Goal: Find specific page/section: Find specific page/section

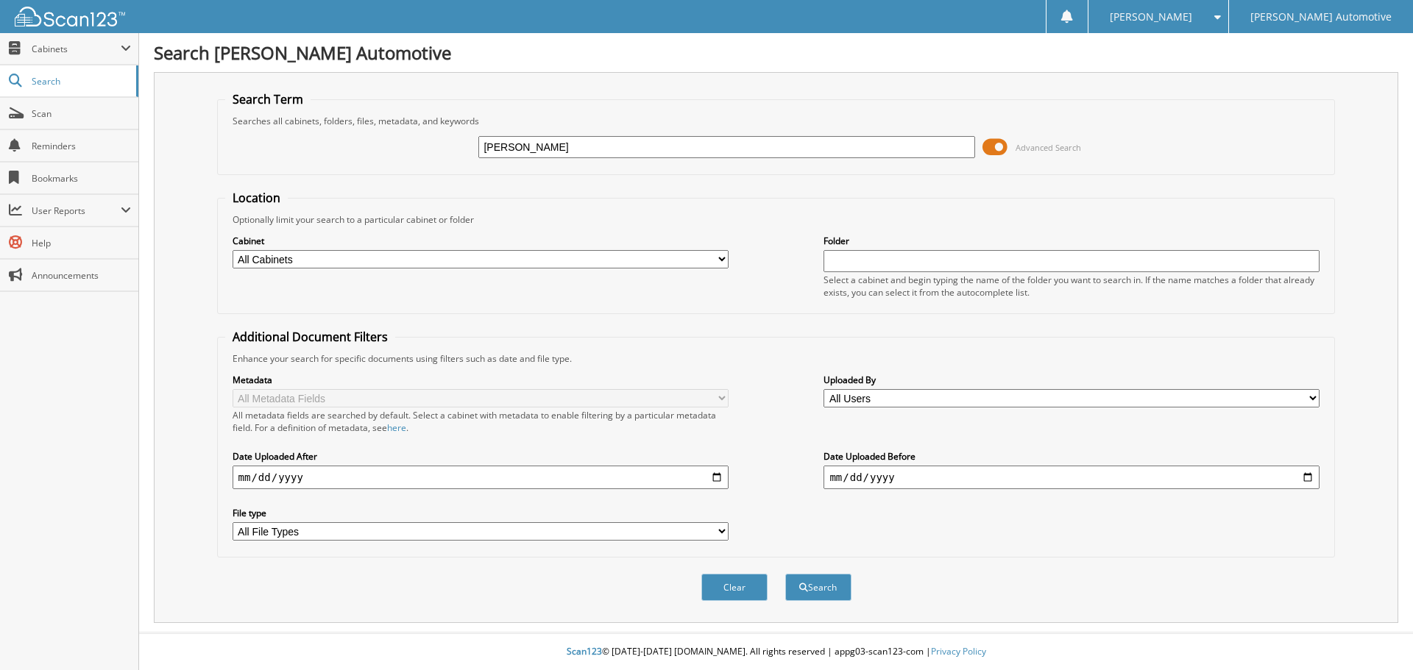
type input "[PERSON_NAME]"
click at [820, 591] on button "Search" at bounding box center [818, 587] width 66 height 27
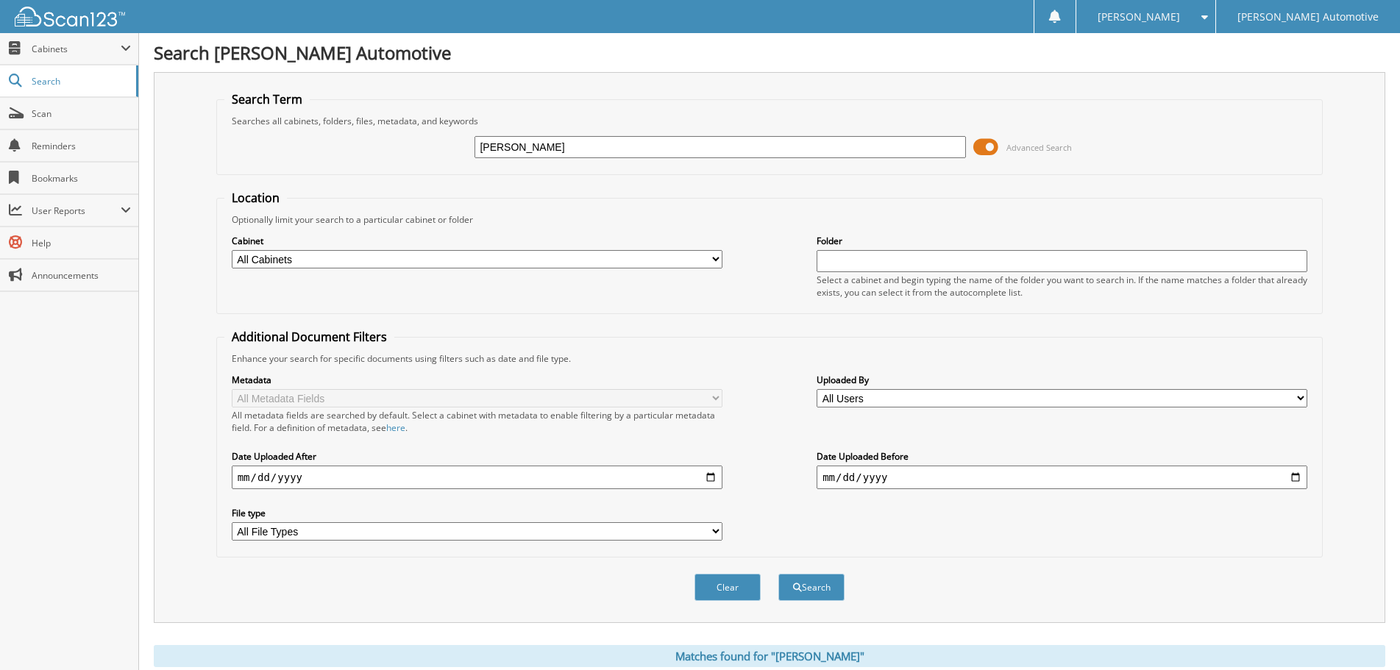
drag, startPoint x: 600, startPoint y: 147, endPoint x: 0, endPoint y: 0, distance: 617.4
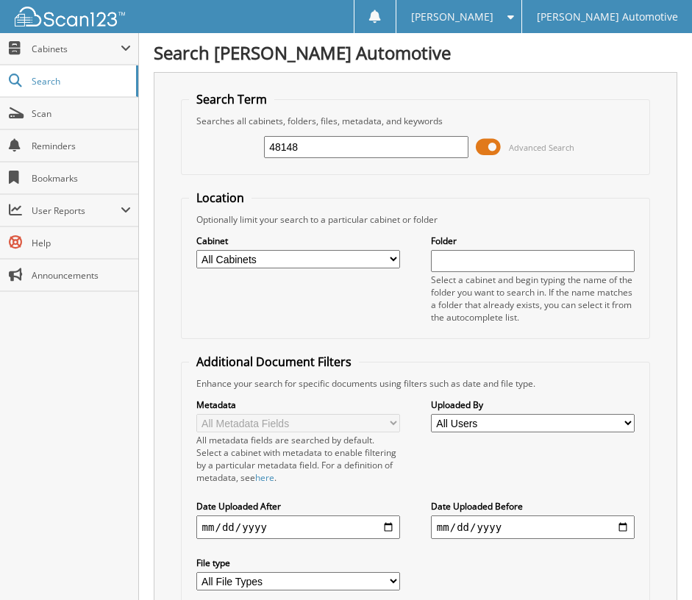
type input "48148"
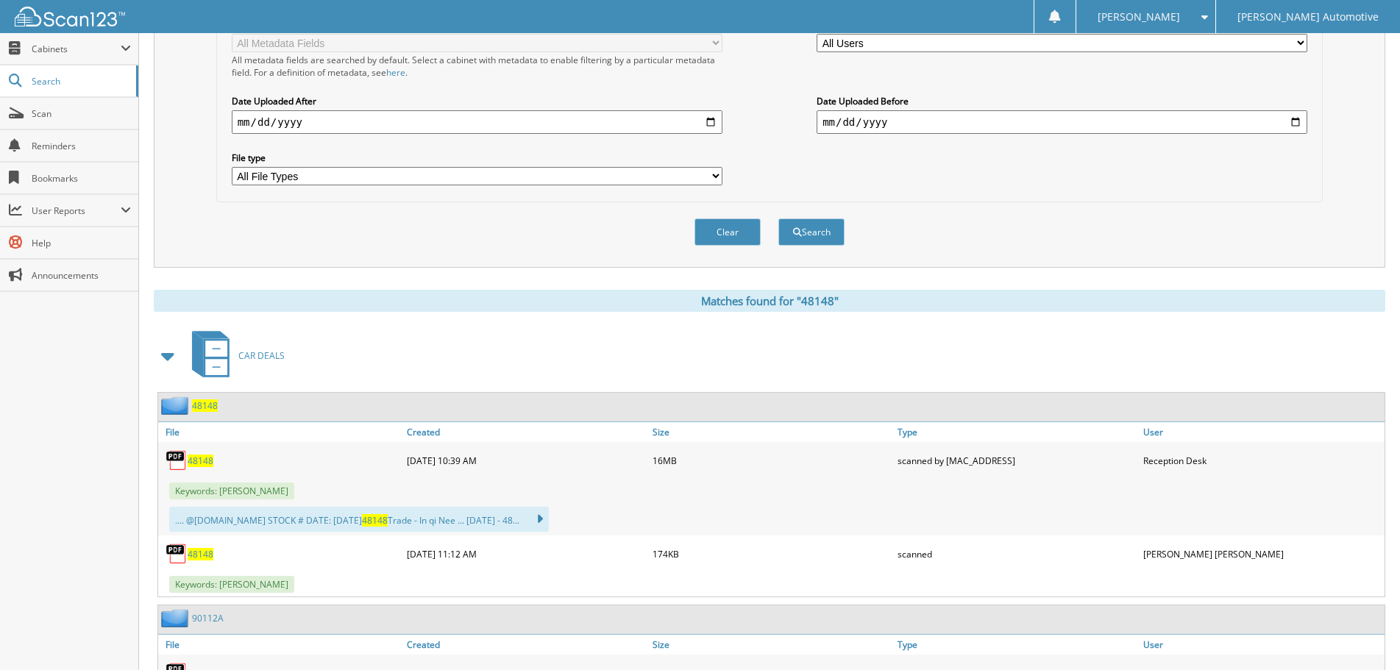
scroll to position [368, 0]
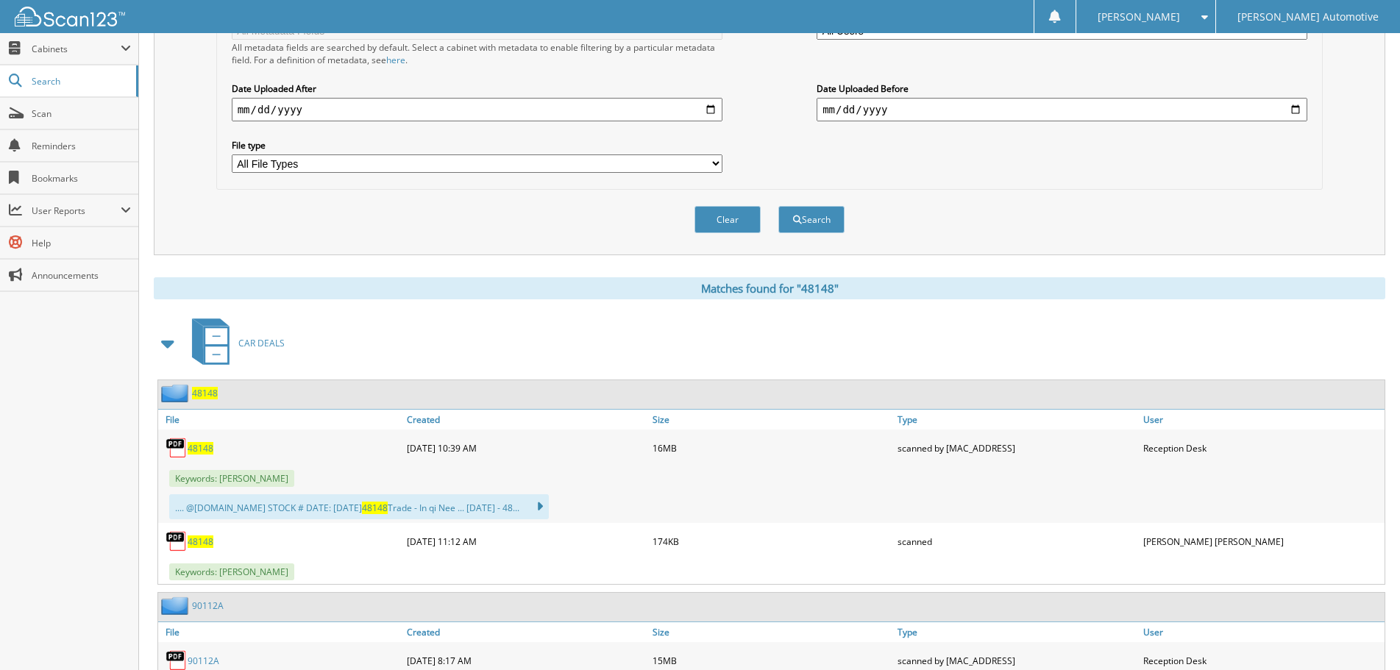
click at [205, 453] on span "48148" at bounding box center [201, 448] width 26 height 13
click at [77, 445] on div "Close Cabinets My Company Email Addresses Search Scan" at bounding box center [69, 351] width 139 height 637
click at [77, 36] on span "Cabinets" at bounding box center [69, 49] width 138 height 32
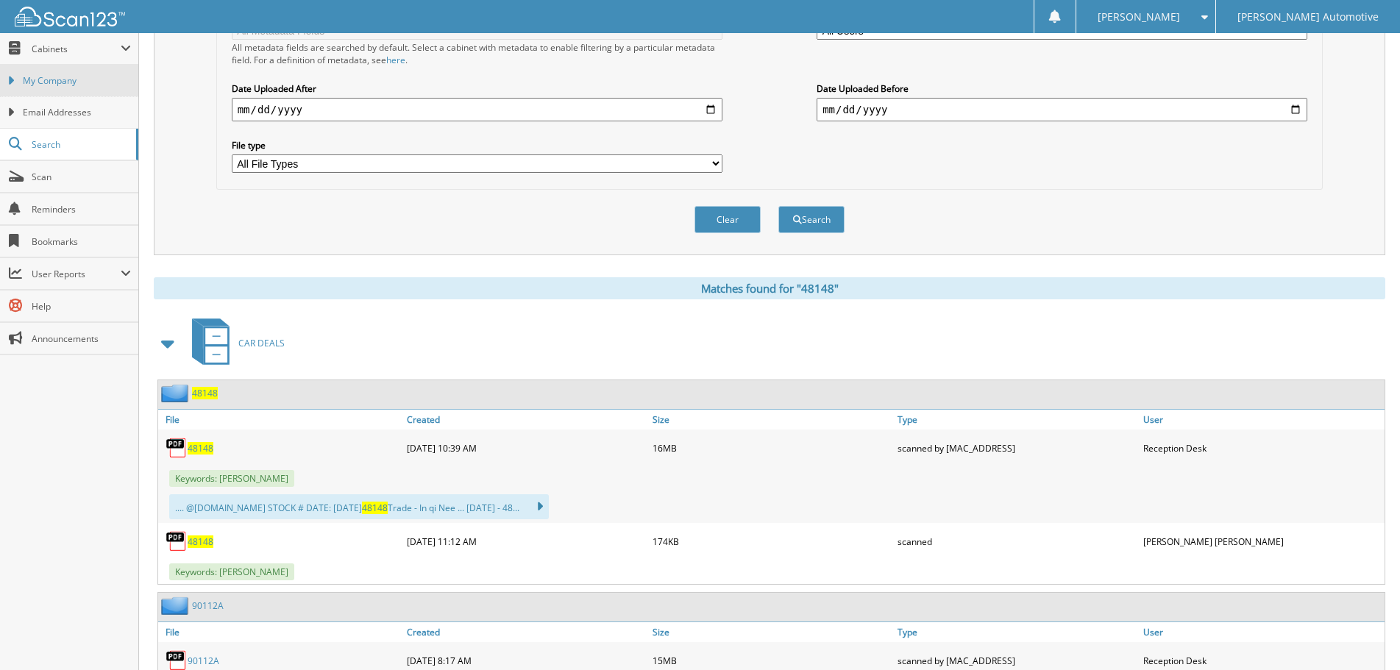
click at [86, 68] on link "My Company" at bounding box center [69, 81] width 138 height 32
